Goal: Find specific page/section: Find specific page/section

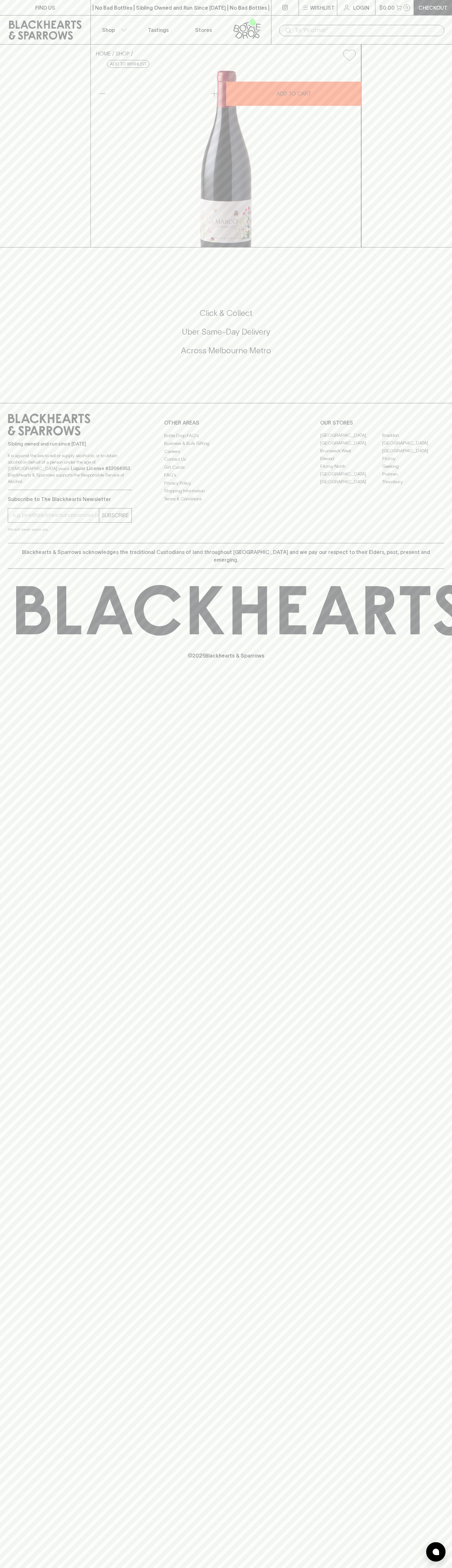
click at [52, 2] on link "FIND US" at bounding box center [45, 7] width 90 height 15
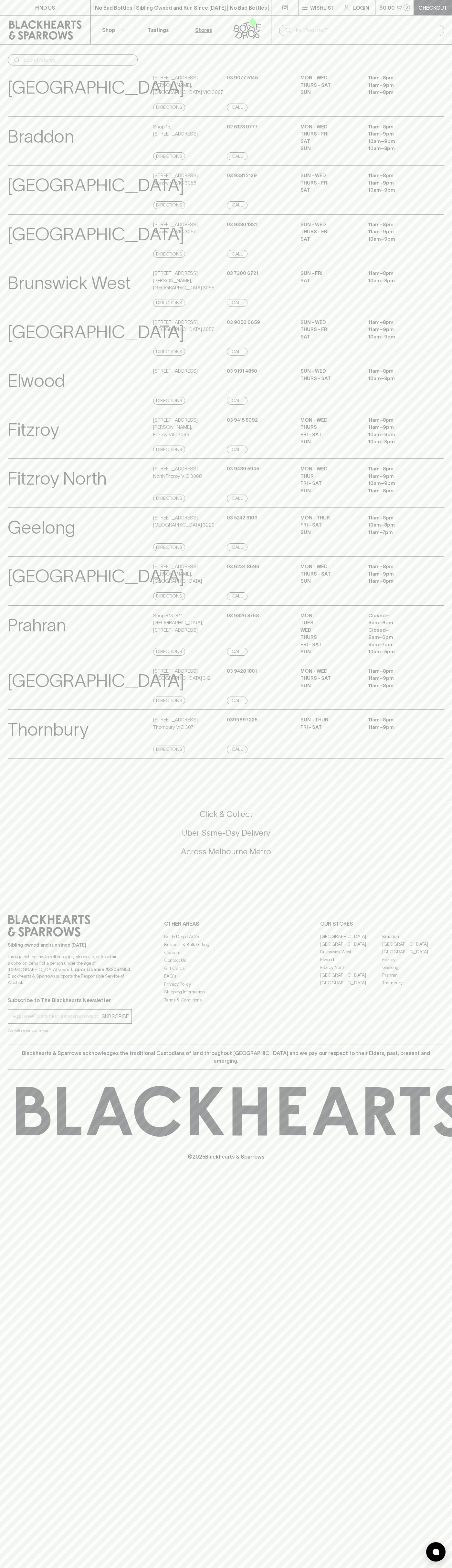
click at [278, 1567] on html "FIND US | No Bad Bottles | Sibling Owned and Run Since [DATE] | No Bad Bottles …" at bounding box center [226, 784] width 452 height 1568
click at [23, 282] on p "Brunswick West" at bounding box center [69, 283] width 123 height 27
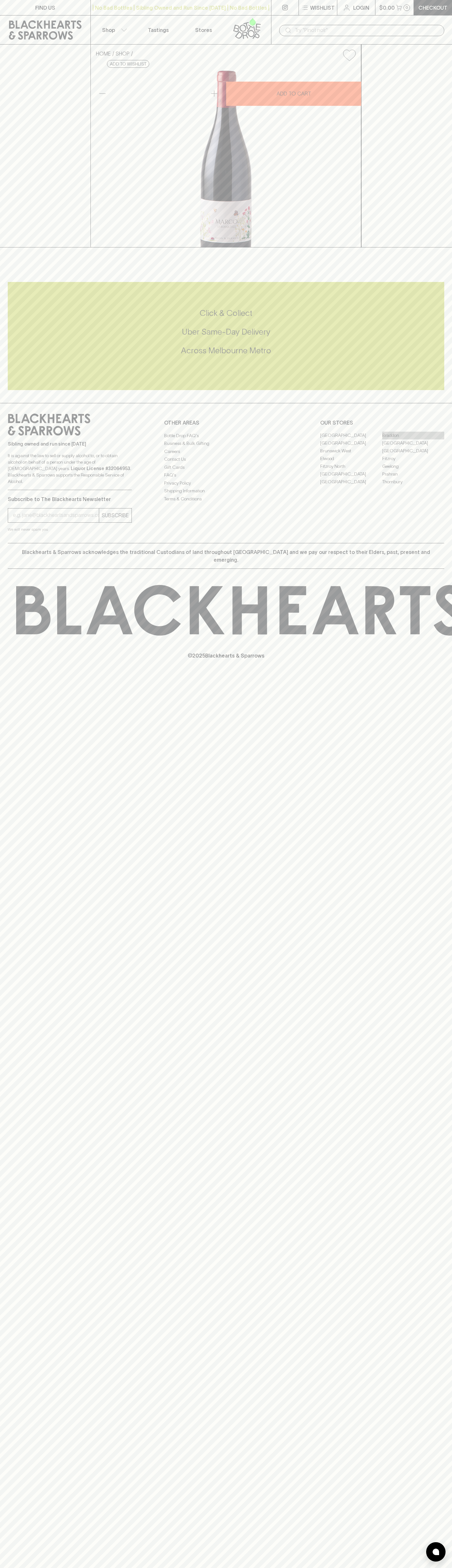
click at [413, 439] on link "Braddon" at bounding box center [413, 435] width 62 height 8
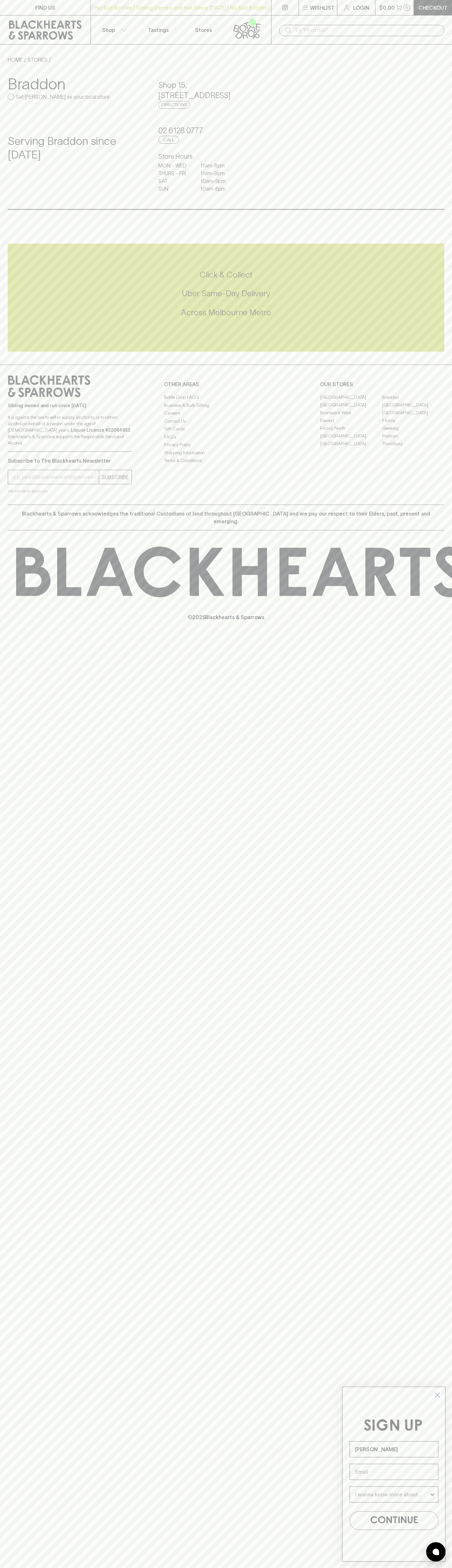
type input "John Smith"
